Goal: Obtain resource: Obtain resource

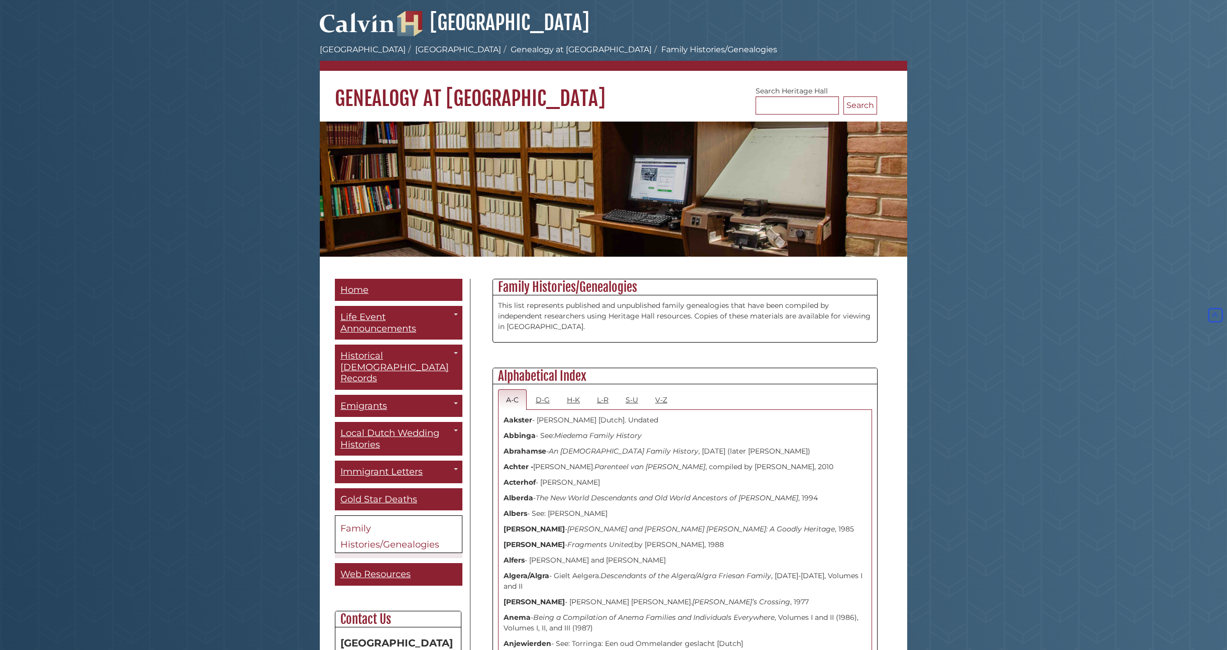
scroll to position [2111, 0]
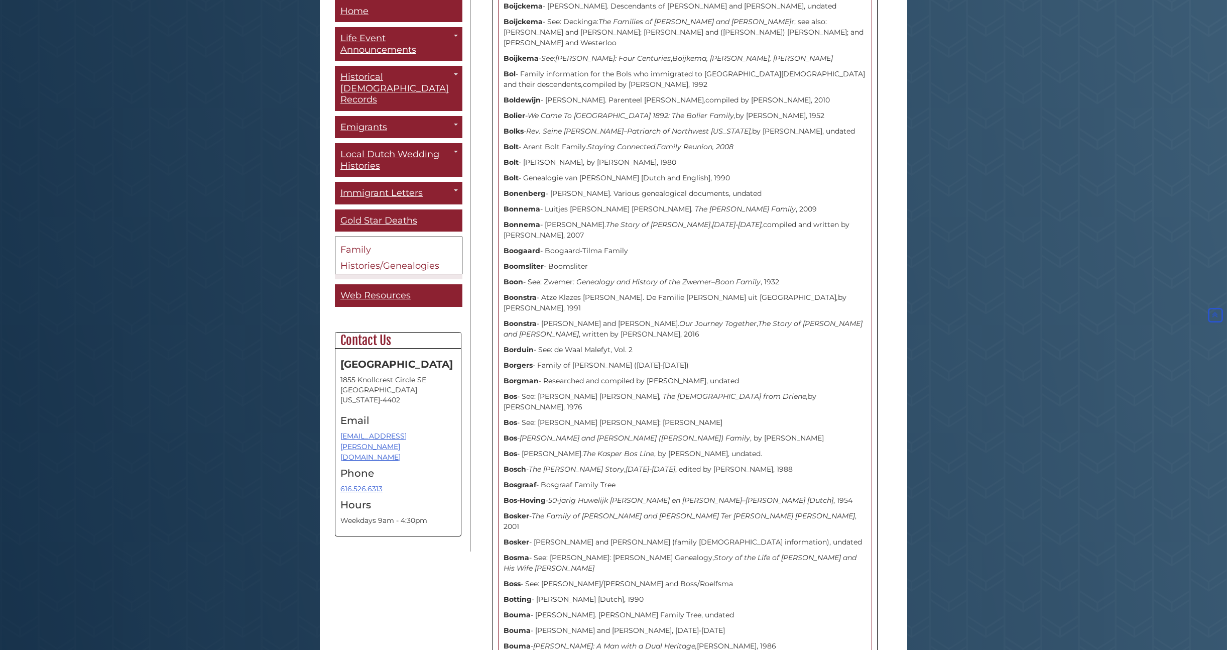
click at [579, 318] on p "[PERSON_NAME] - [PERSON_NAME] and [PERSON_NAME]. Our Journey Together , The Sto…" at bounding box center [685, 328] width 363 height 21
drag, startPoint x: 579, startPoint y: 229, endPoint x: 649, endPoint y: 232, distance: 69.9
click at [649, 318] on p "[PERSON_NAME] - [PERSON_NAME] and [PERSON_NAME]. Our Journey Together , The Sto…" at bounding box center [685, 328] width 363 height 21
drag, startPoint x: 544, startPoint y: 218, endPoint x: 639, endPoint y: 219, distance: 94.9
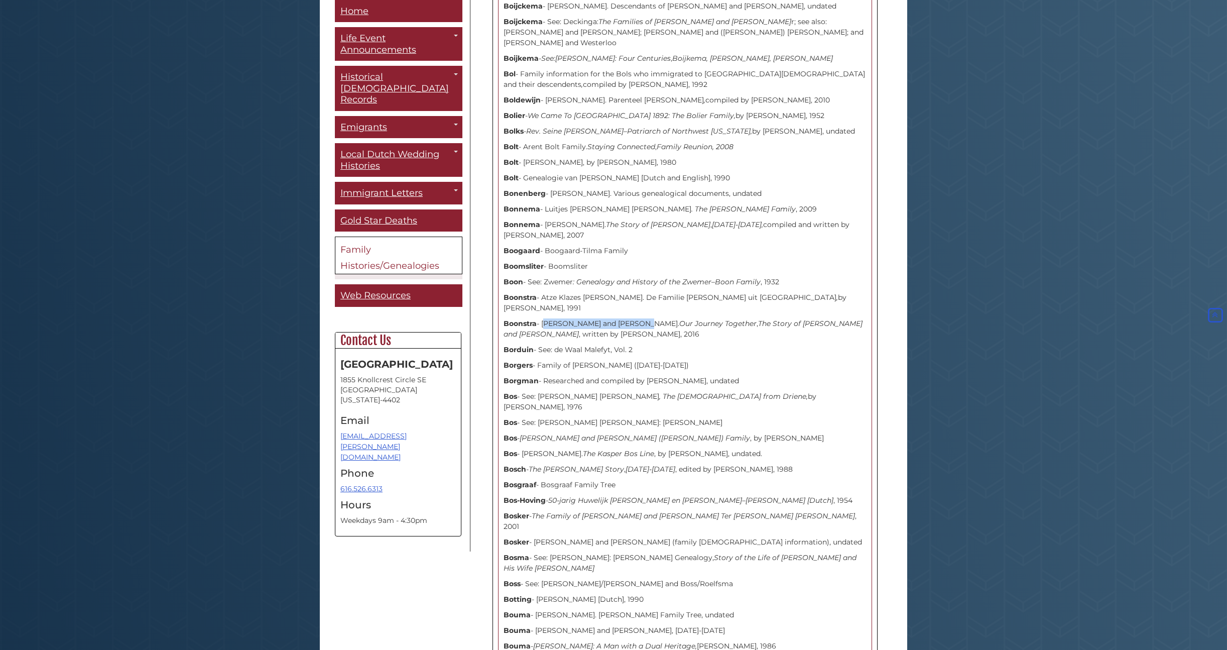
click at [639, 318] on p "[PERSON_NAME] - [PERSON_NAME] and [PERSON_NAME]. Our Journey Together , The Sto…" at bounding box center [685, 328] width 363 height 21
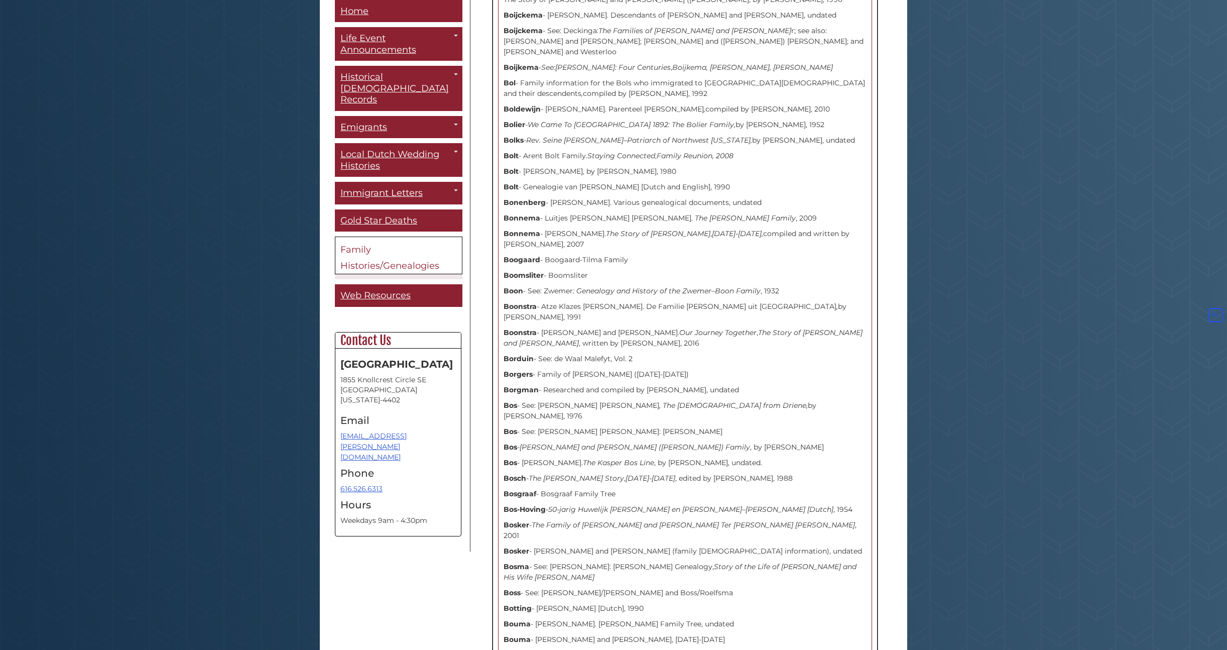
scroll to position [2101, 0]
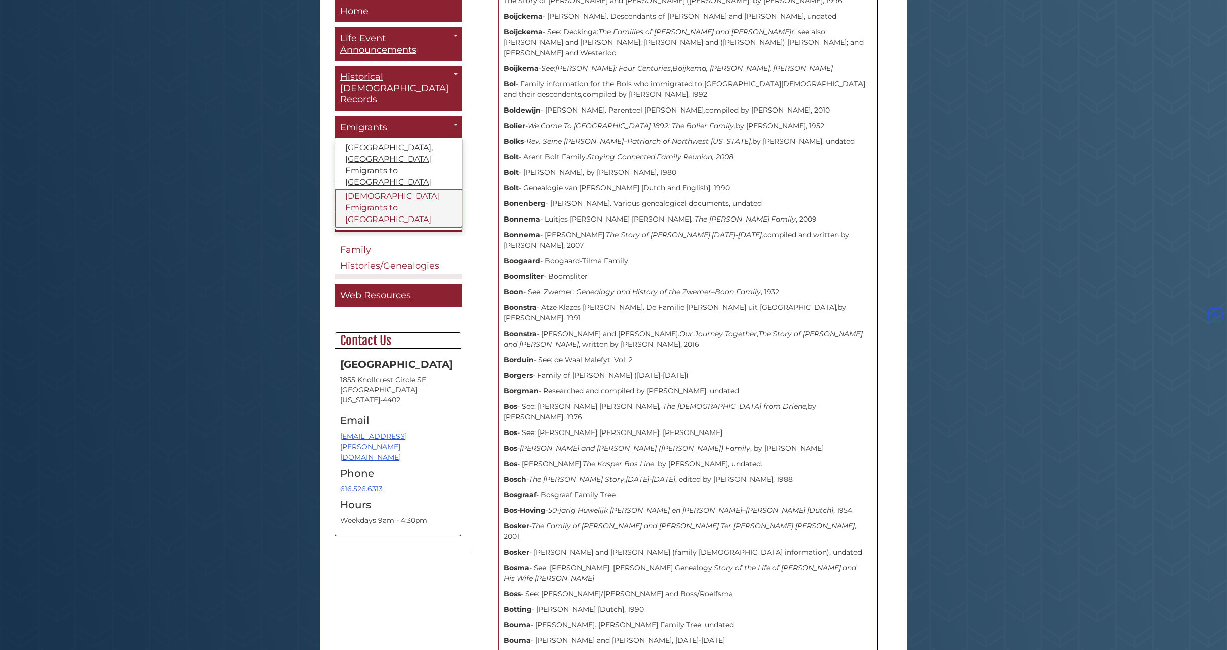
click at [368, 190] on link "[DEMOGRAPHIC_DATA] Emigrants to [GEOGRAPHIC_DATA]" at bounding box center [398, 209] width 127 height 38
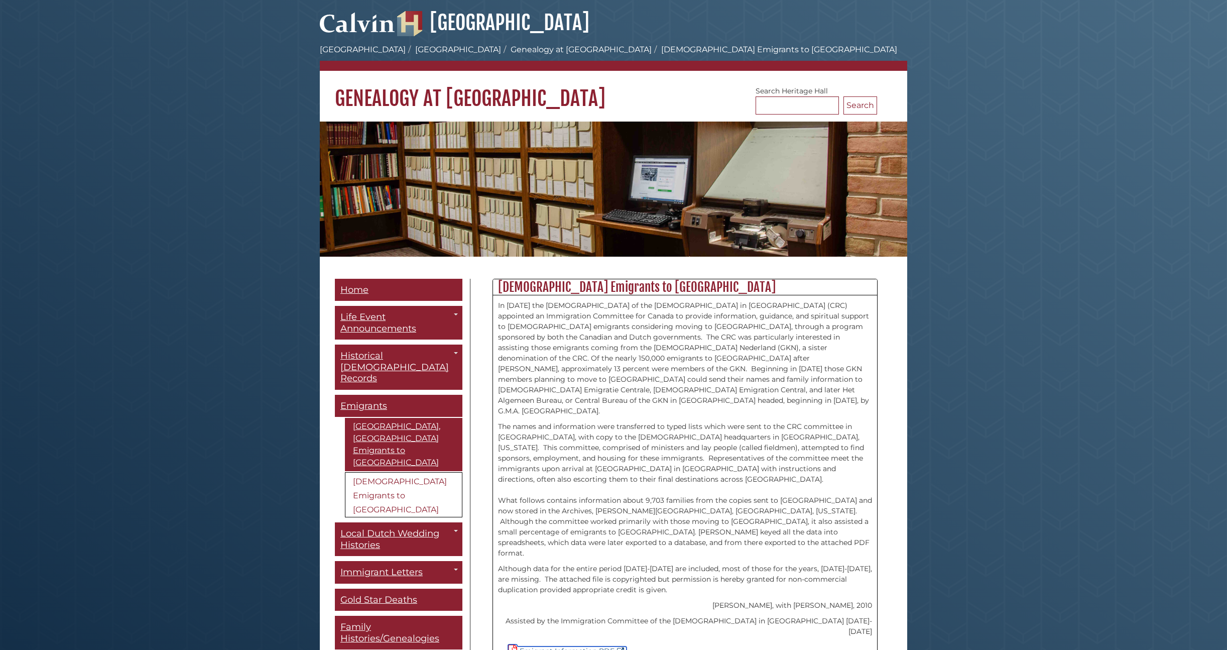
click at [579, 646] on link "Emigrant Information PDF" at bounding box center [567, 650] width 119 height 9
